Goal: Task Accomplishment & Management: Use online tool/utility

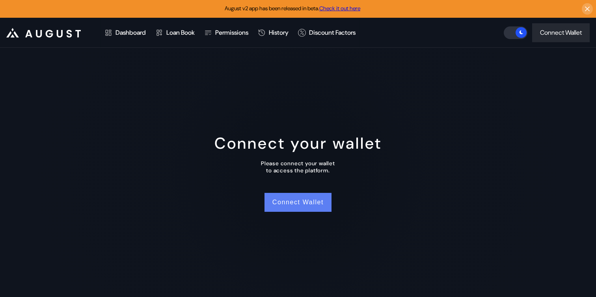
click at [312, 198] on button "Connect Wallet" at bounding box center [298, 202] width 67 height 19
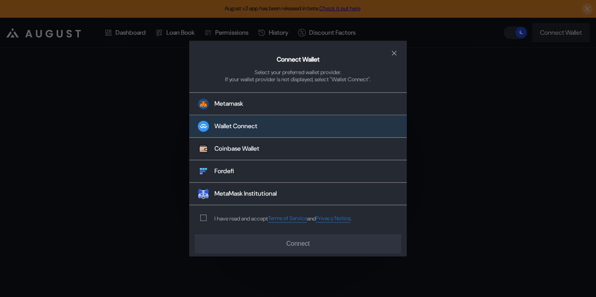
click at [258, 126] on div "Wallet Connect" at bounding box center [236, 126] width 43 height 8
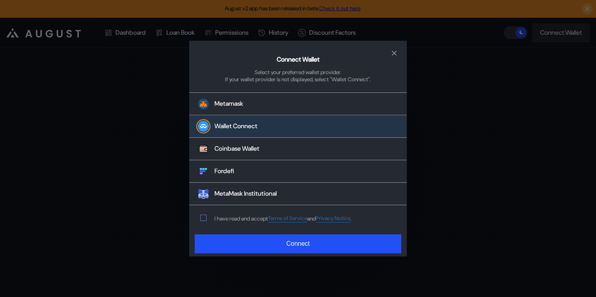
click at [203, 216] on span "modal" at bounding box center [204, 218] width 6 height 6
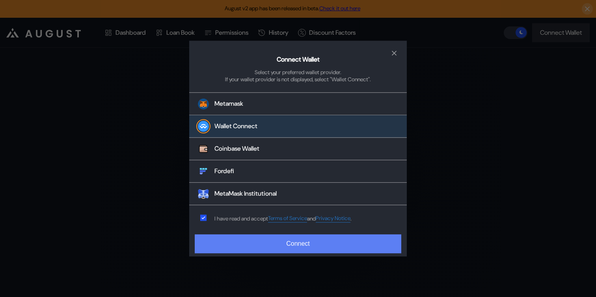
click at [256, 245] on button "Connect" at bounding box center [298, 243] width 207 height 19
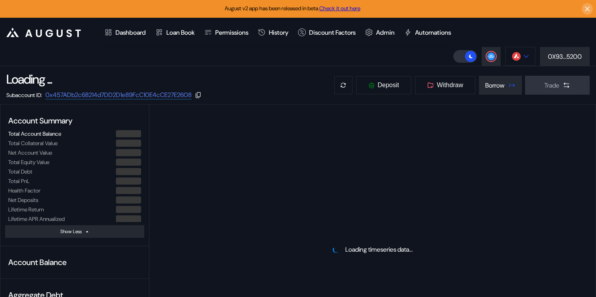
click at [522, 54] on button at bounding box center [521, 56] width 30 height 19
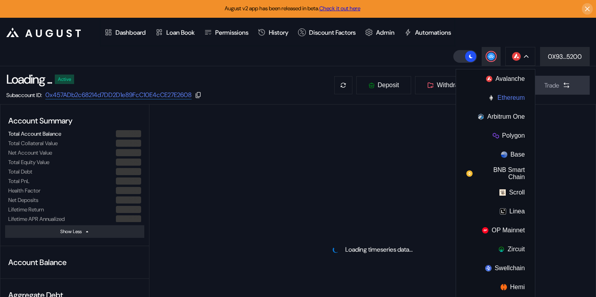
click at [495, 99] on button "Ethereum" at bounding box center [495, 97] width 79 height 19
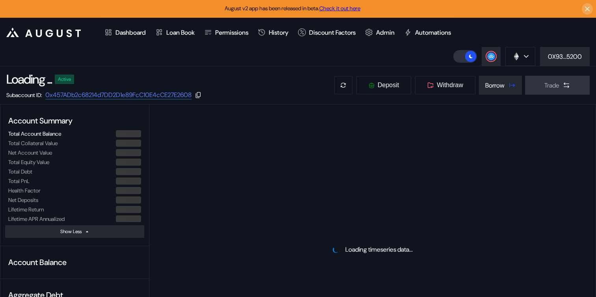
select select "*"
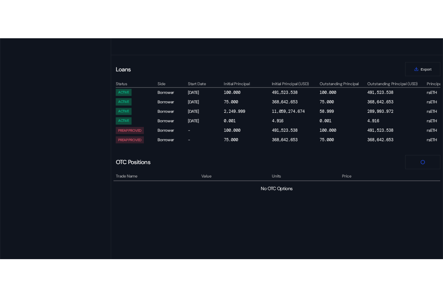
scroll to position [336, 0]
